Goal: Feedback & Contribution: Leave review/rating

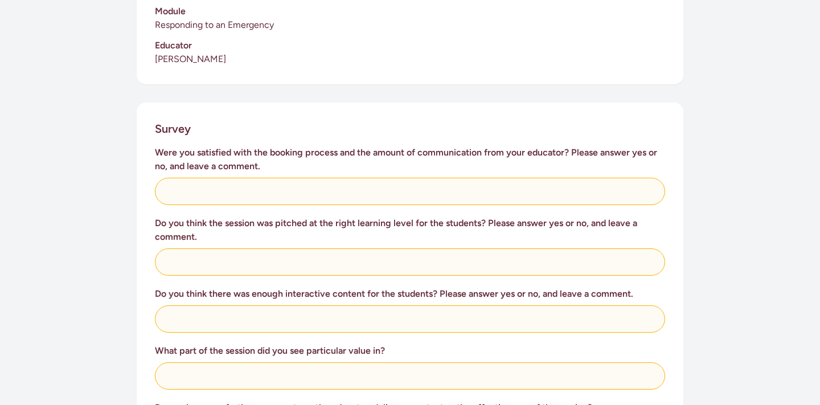
scroll to position [376, 0]
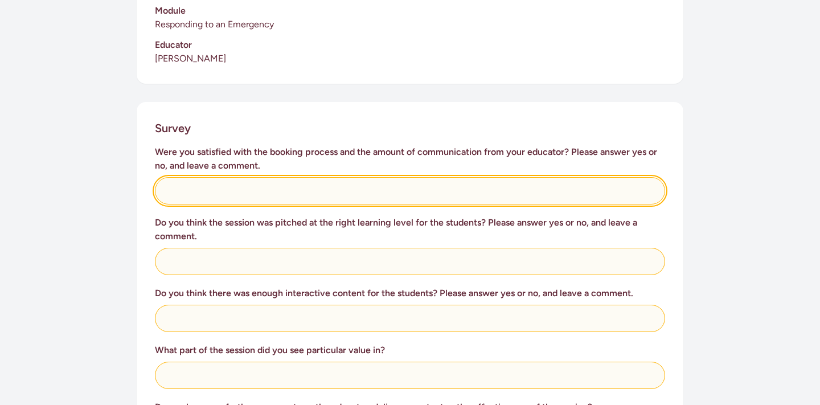
click at [228, 178] on input "text" at bounding box center [410, 190] width 510 height 27
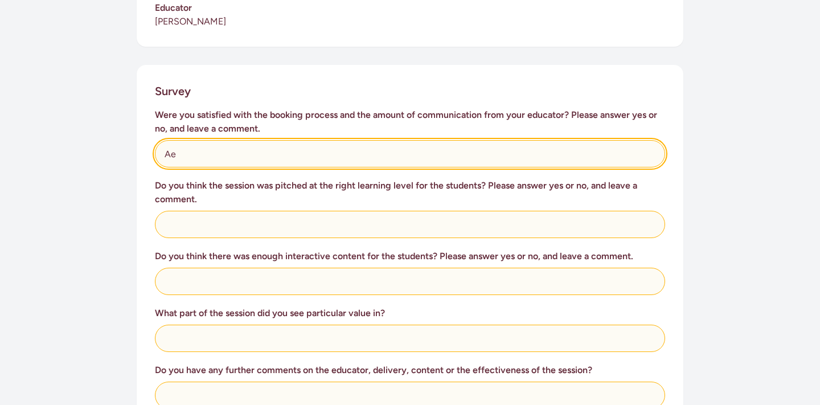
scroll to position [426, 0]
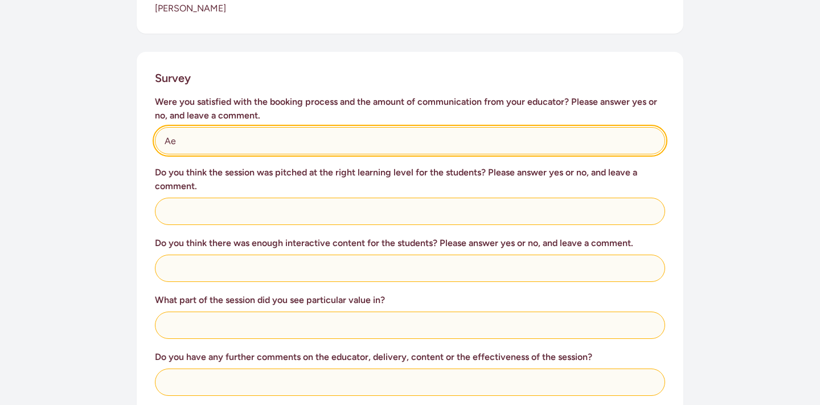
type input "Ae"
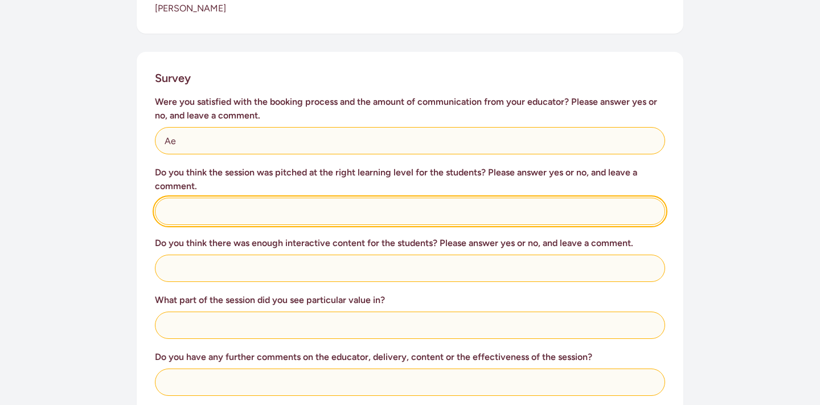
click at [239, 199] on input "text" at bounding box center [410, 211] width 510 height 27
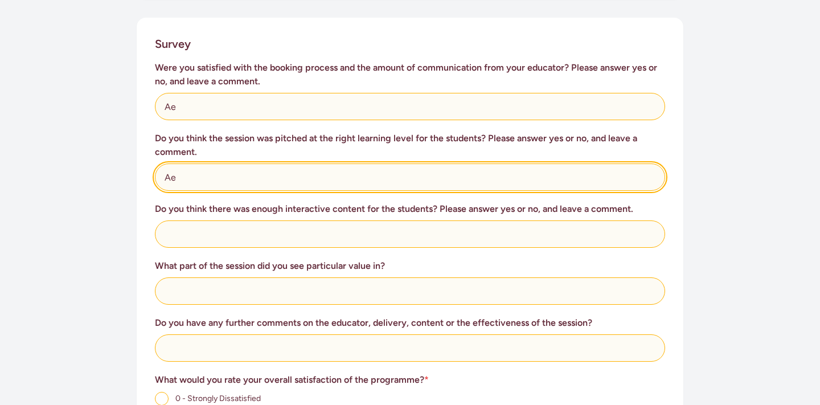
scroll to position [483, 0]
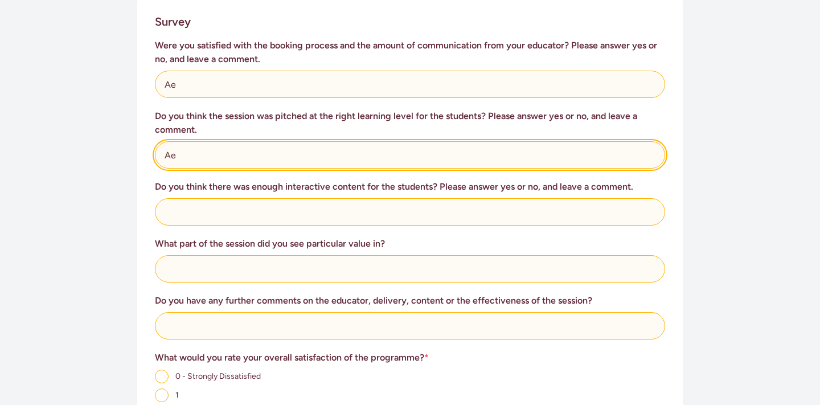
type input "Ae"
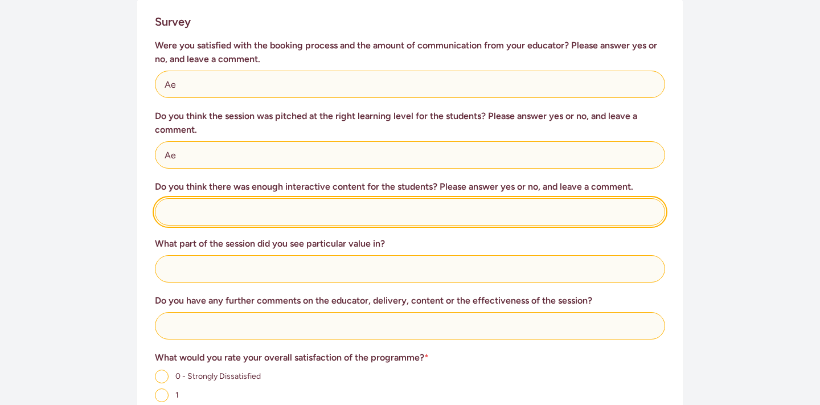
click at [244, 204] on input "text" at bounding box center [410, 211] width 510 height 27
type input "Ae"
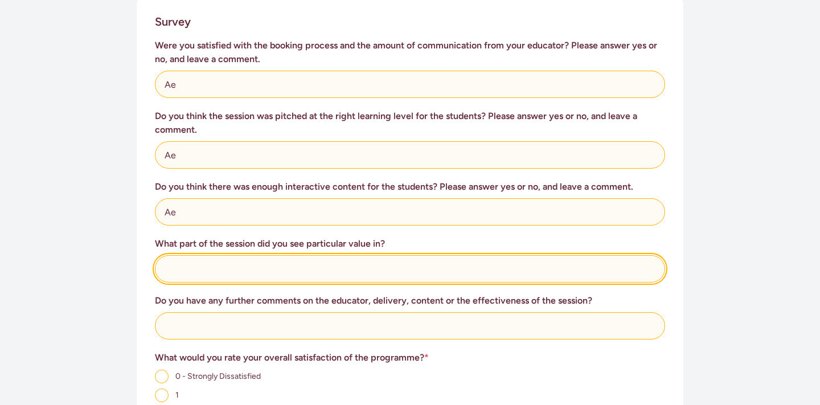
click at [231, 256] on input "text" at bounding box center [410, 268] width 510 height 27
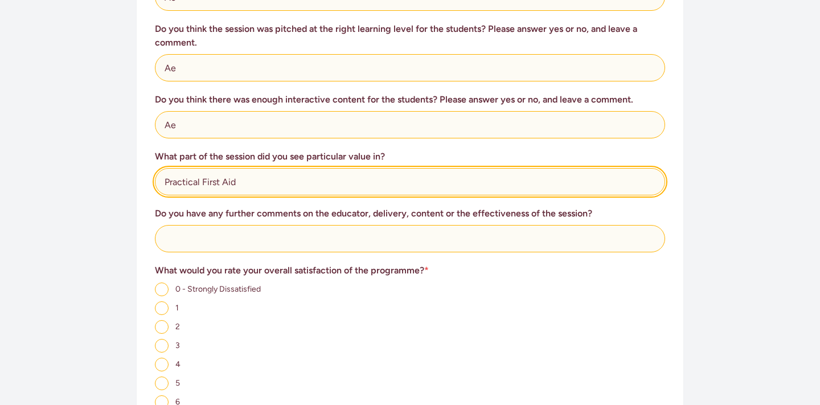
scroll to position [577, 0]
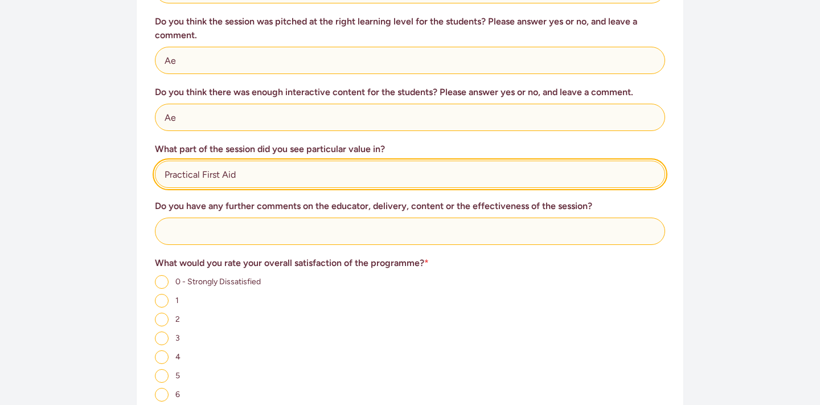
type input "Practical First Aid"
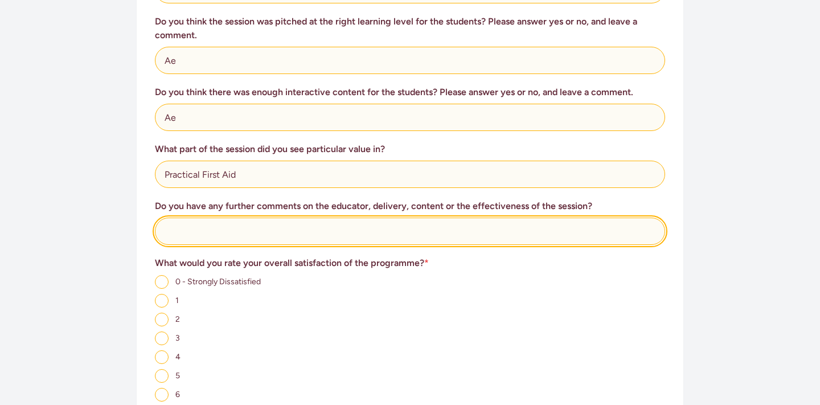
click at [214, 217] on input "text" at bounding box center [410, 230] width 510 height 27
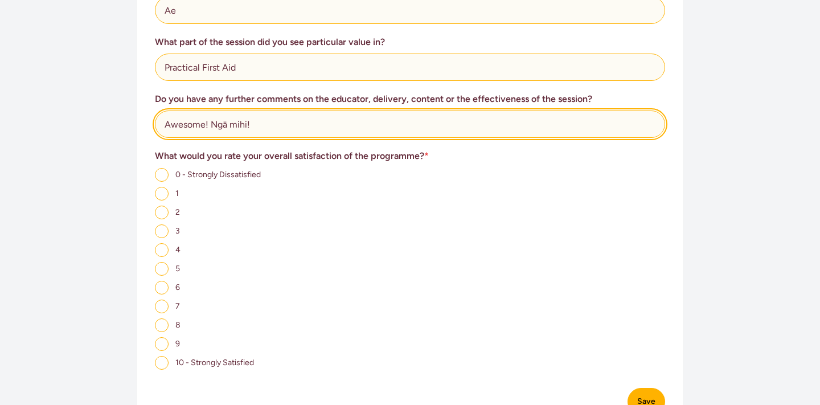
scroll to position [696, 0]
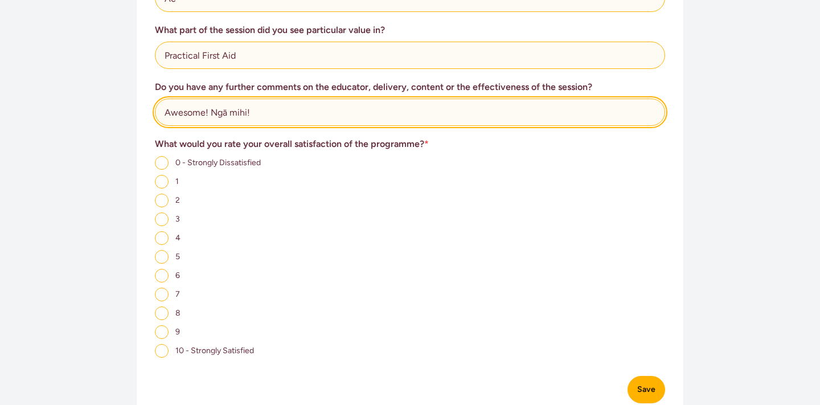
type input "Awesome! Ngā mihi!"
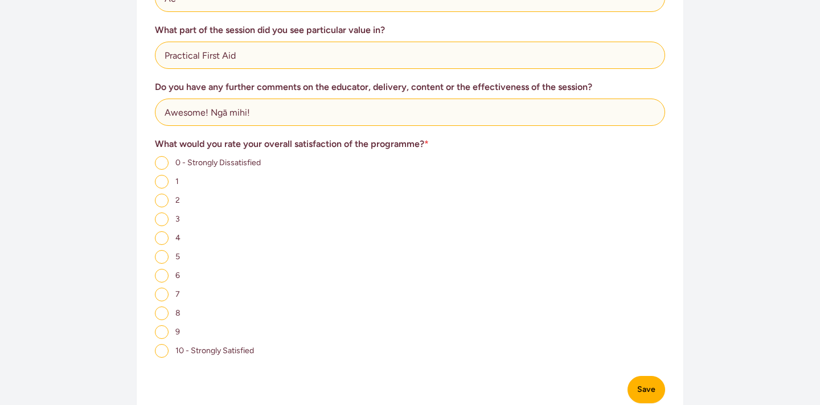
click at [162, 344] on input "10 - Strongly Satisfied" at bounding box center [162, 351] width 14 height 14
radio input "true"
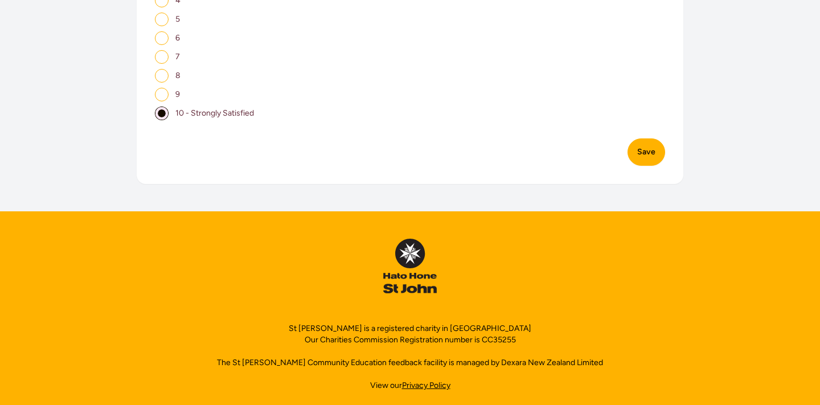
scroll to position [936, 0]
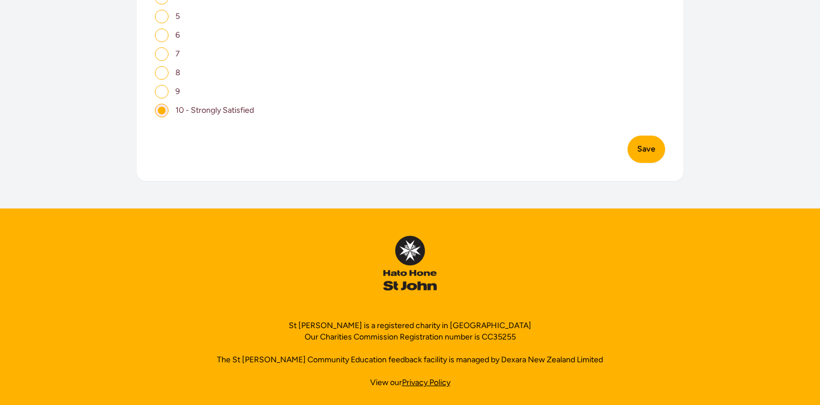
click at [646, 142] on button "Save" at bounding box center [646, 148] width 38 height 27
